Goal: Task Accomplishment & Management: Manage account settings

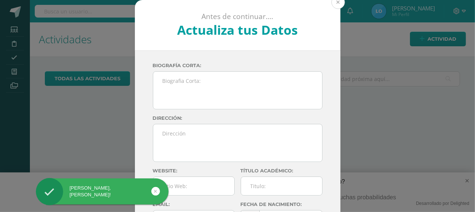
click at [334, 0] on button at bounding box center [338, 2] width 13 height 13
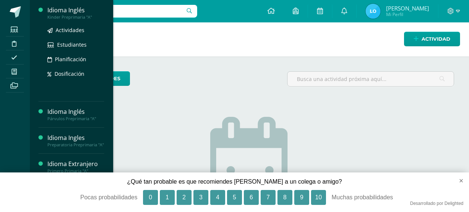
click at [81, 13] on div "Idioma Inglés" at bounding box center [75, 10] width 57 height 9
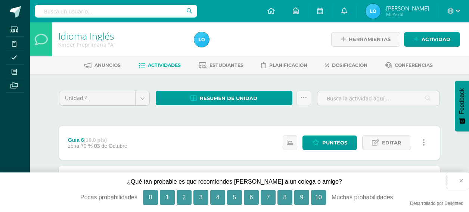
click at [462, 179] on button "×" at bounding box center [458, 181] width 22 height 16
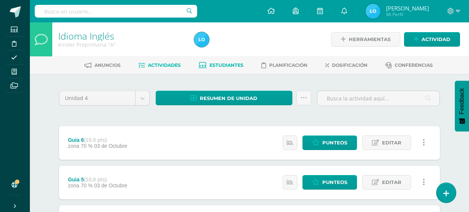
click at [202, 65] on icon at bounding box center [203, 65] width 8 height 6
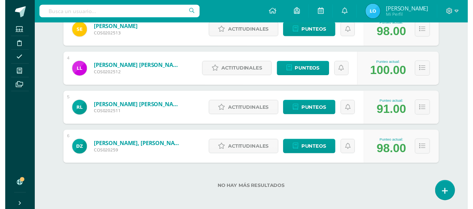
scroll to position [231, 0]
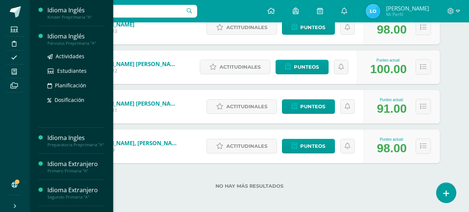
click at [61, 42] on div "Párvulos Preprimaria "A"" at bounding box center [75, 43] width 57 height 5
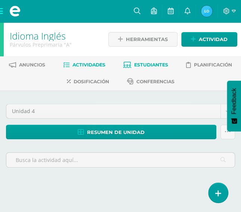
click at [168, 68] on span "Estudiantes" at bounding box center [151, 65] width 34 height 6
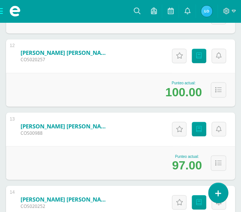
scroll to position [963, 0]
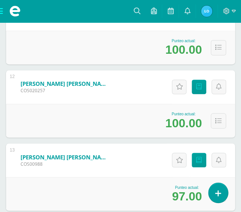
click at [1, 13] on span at bounding box center [15, 11] width 30 height 22
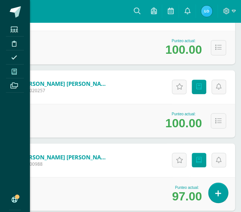
click at [13, 69] on icon at bounding box center [14, 72] width 5 height 6
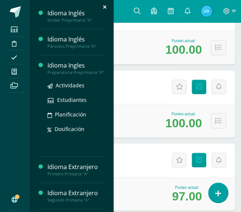
click at [68, 75] on div "Preparatoria Preprimaria "A"" at bounding box center [75, 72] width 57 height 5
click at [77, 103] on span "Estudiantes" at bounding box center [72, 99] width 30 height 7
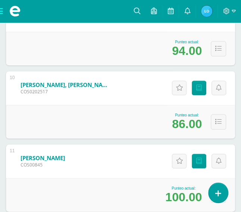
scroll to position [817, 0]
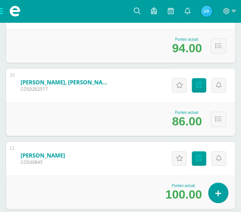
click at [0, 12] on span at bounding box center [15, 11] width 30 height 22
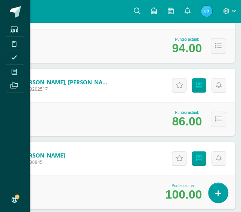
click at [10, 70] on span at bounding box center [14, 72] width 17 height 10
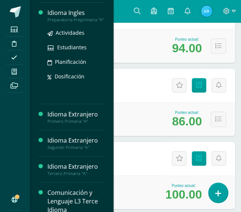
scroll to position [75, 0]
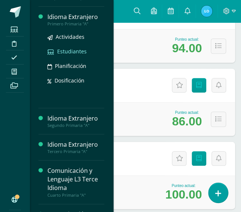
click at [70, 55] on span "Estudiantes" at bounding box center [72, 51] width 30 height 7
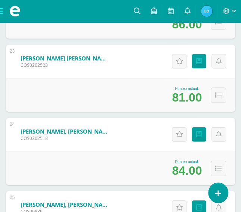
scroll to position [1832, 0]
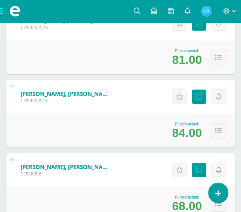
click at [2, 10] on span at bounding box center [15, 11] width 30 height 22
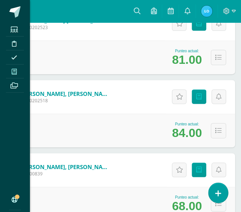
click at [19, 70] on span at bounding box center [14, 72] width 17 height 10
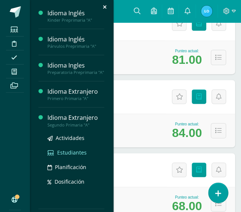
click at [63, 156] on span "Estudiantes" at bounding box center [72, 152] width 30 height 7
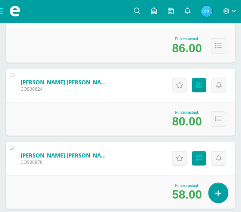
scroll to position [1047, 0]
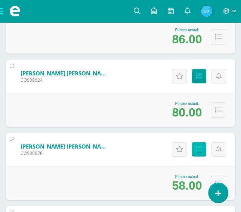
click at [196, 146] on icon at bounding box center [199, 149] width 6 height 6
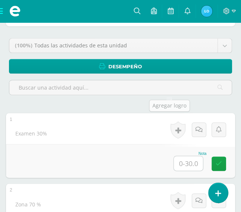
scroll to position [137, 0]
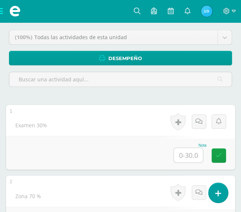
click at [174, 148] on input "text" at bounding box center [188, 155] width 29 height 15
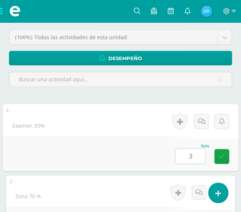
type input "30"
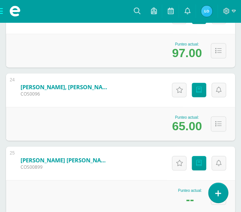
scroll to position [1843, 0]
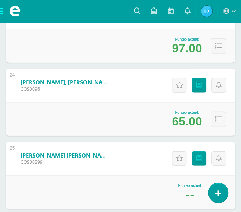
click at [0, 11] on span at bounding box center [15, 11] width 30 height 22
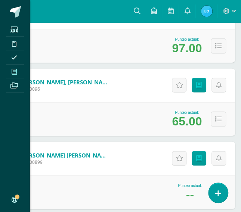
click at [15, 73] on icon at bounding box center [14, 72] width 5 height 6
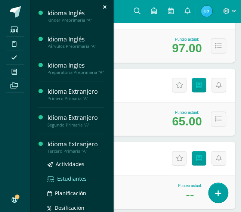
click at [67, 181] on span "Estudiantes" at bounding box center [72, 178] width 30 height 7
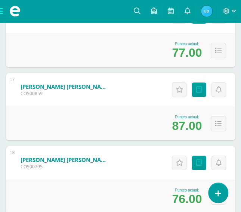
scroll to position [1330, 0]
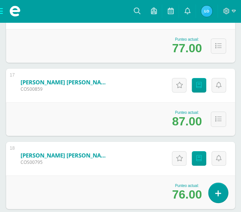
click at [4, 10] on span at bounding box center [15, 11] width 30 height 22
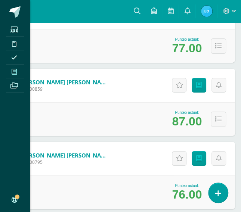
click at [11, 72] on span at bounding box center [14, 72] width 17 height 10
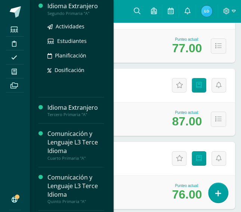
scroll to position [112, 0]
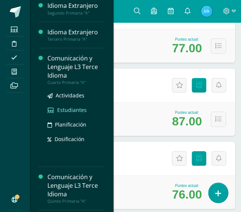
click at [70, 114] on span "Estudiantes" at bounding box center [72, 110] width 30 height 7
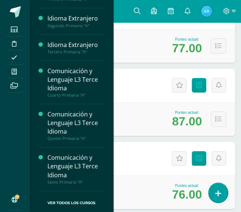
scroll to position [103, 0]
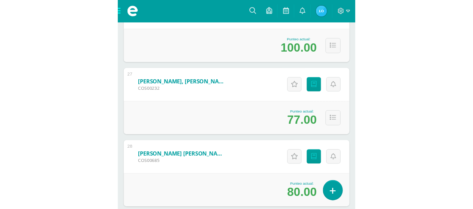
scroll to position [1106, 0]
